Goal: Information Seeking & Learning: Learn about a topic

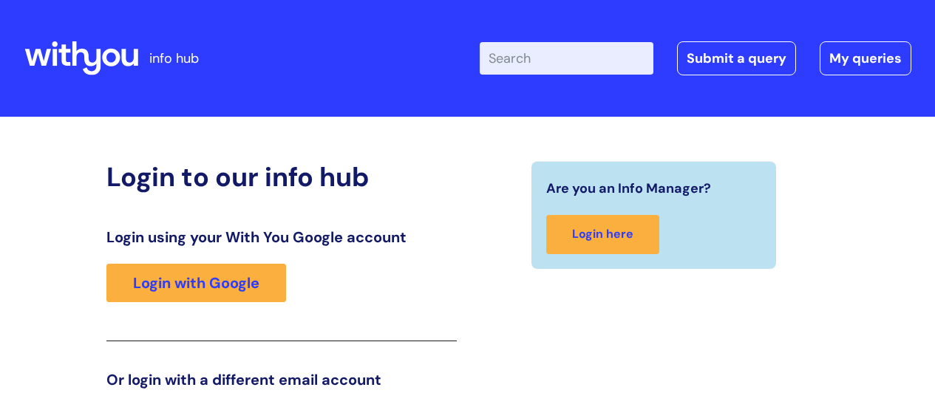
scroll to position [225, 0]
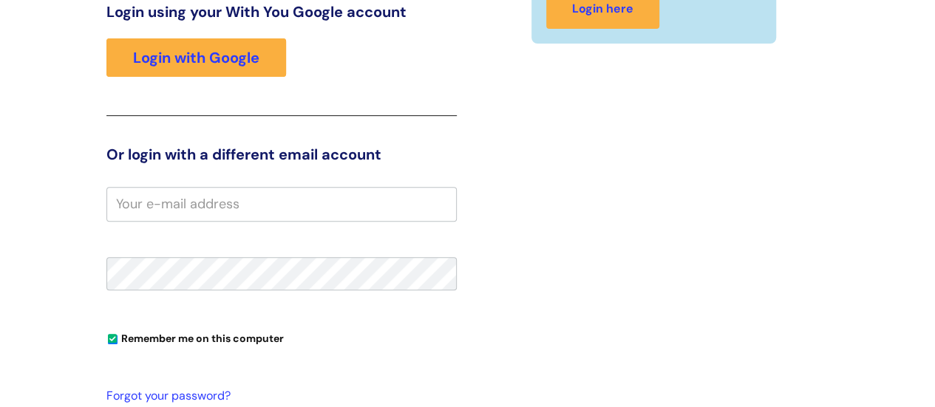
drag, startPoint x: 0, startPoint y: 0, endPoint x: 883, endPoint y: 231, distance: 912.5
click at [883, 231] on div "Login to our info hub Login using your With You Google account Login with Googl…" at bounding box center [467, 234] width 887 height 597
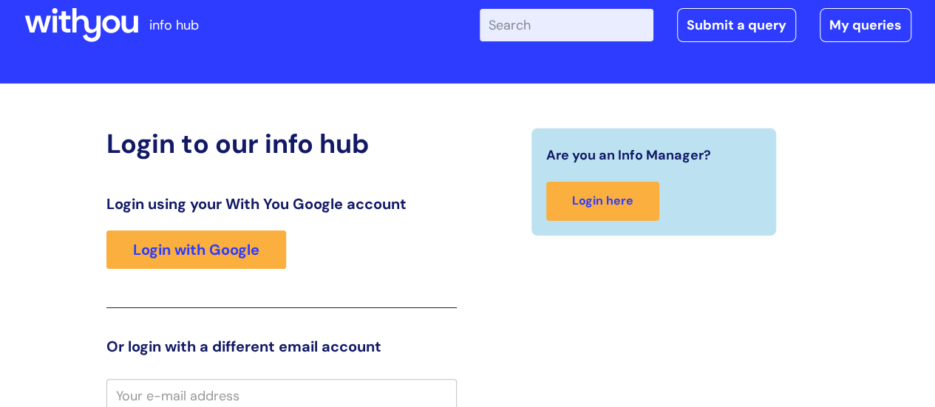
scroll to position [0, 0]
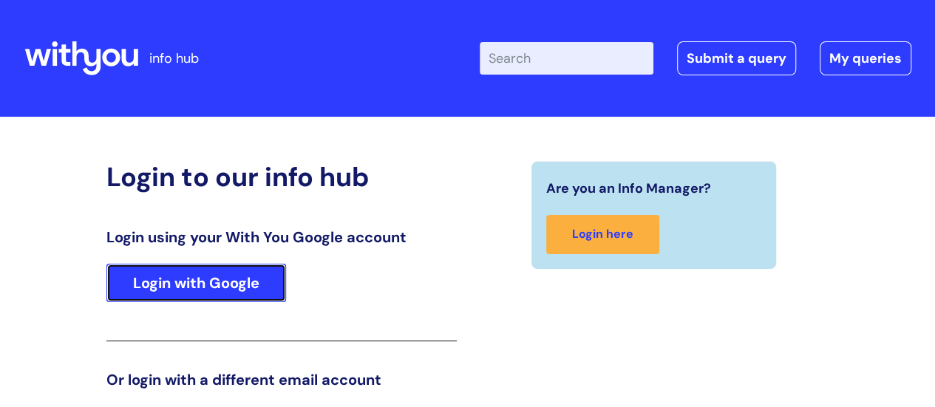
click at [217, 275] on link "Login with Google" at bounding box center [196, 283] width 180 height 38
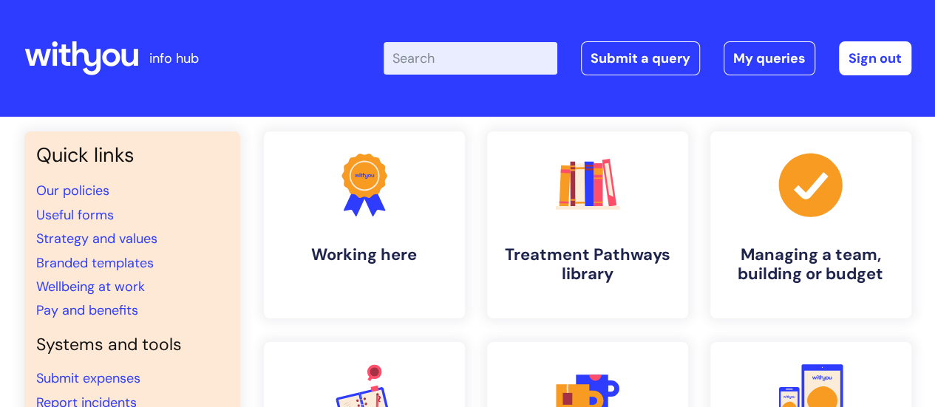
click at [439, 60] on input "Enter your search term here..." at bounding box center [471, 58] width 174 height 33
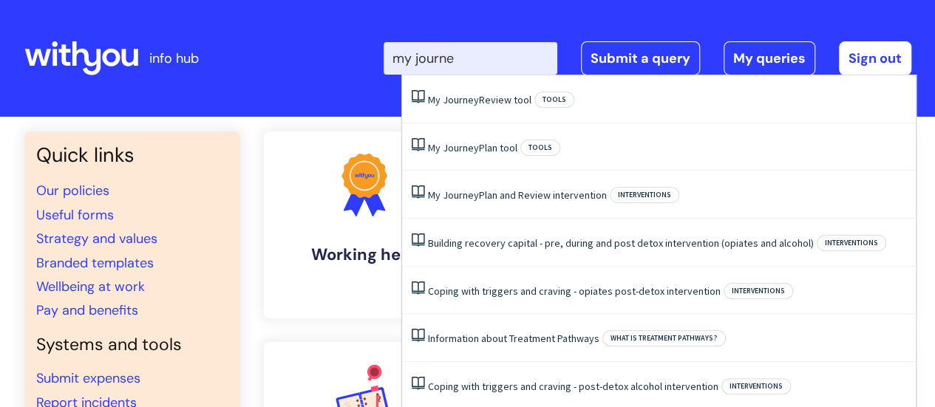
type input "my journey"
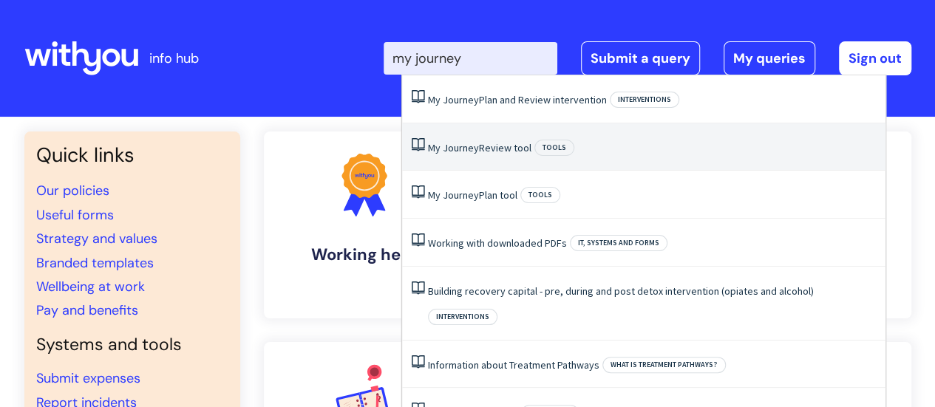
click at [531, 153] on li "My Journey Review tool Tools" at bounding box center [643, 147] width 483 height 48
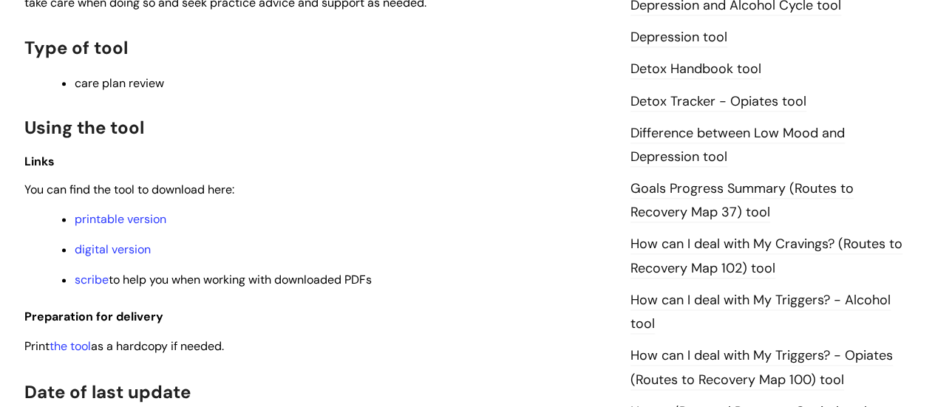
scroll to position [955, 0]
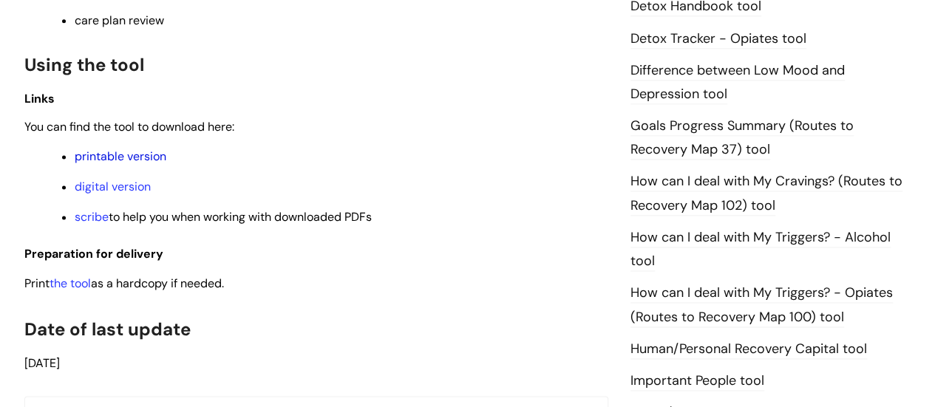
click at [137, 159] on link "printable version" at bounding box center [121, 157] width 92 height 16
